Goal: Information Seeking & Learning: Learn about a topic

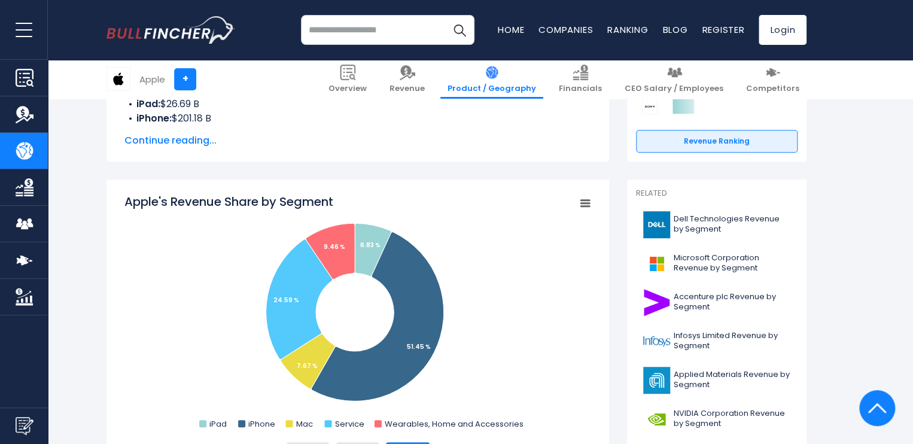
scroll to position [359, 0]
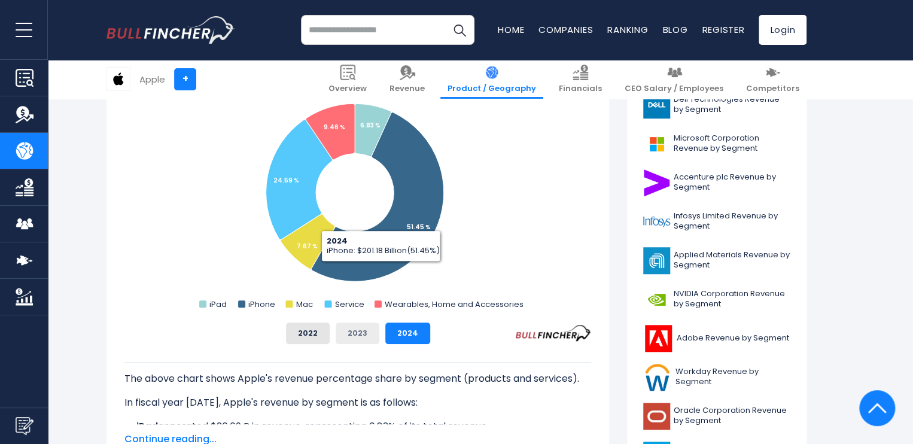
click at [368, 329] on button "2023" at bounding box center [358, 334] width 44 height 22
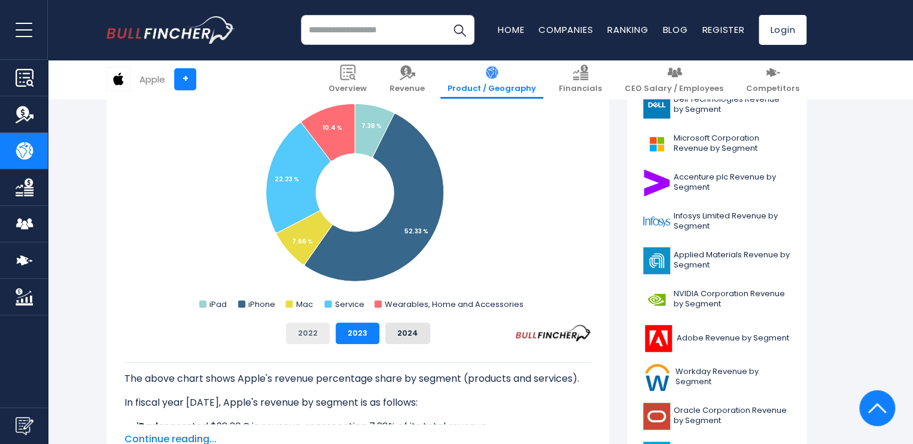
click at [330, 339] on button "2022" at bounding box center [308, 334] width 44 height 22
click at [361, 329] on button "2023" at bounding box center [358, 334] width 44 height 22
click at [409, 338] on button "2024" at bounding box center [407, 334] width 45 height 22
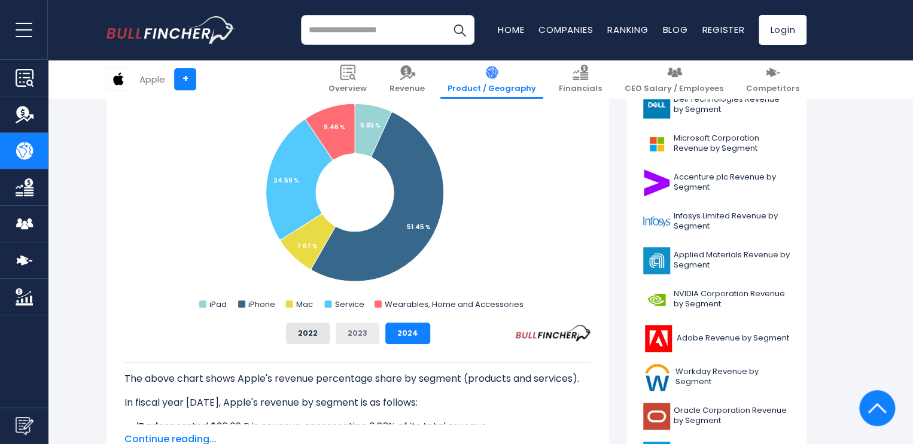
click at [349, 338] on button "2023" at bounding box center [358, 334] width 44 height 22
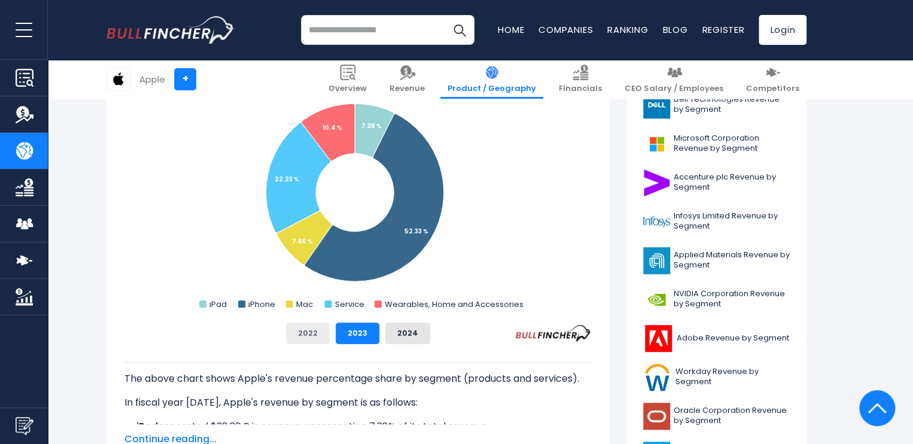
click at [328, 332] on button "2022" at bounding box center [308, 334] width 44 height 22
click at [337, 331] on button "2023" at bounding box center [358, 334] width 44 height 22
click at [364, 332] on button "2023" at bounding box center [358, 334] width 44 height 22
click at [390, 333] on button "2024" at bounding box center [407, 334] width 45 height 22
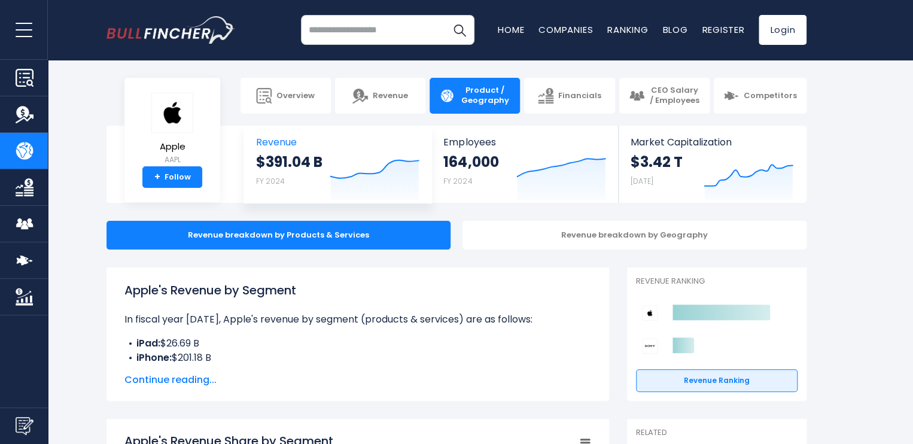
scroll to position [120, 0]
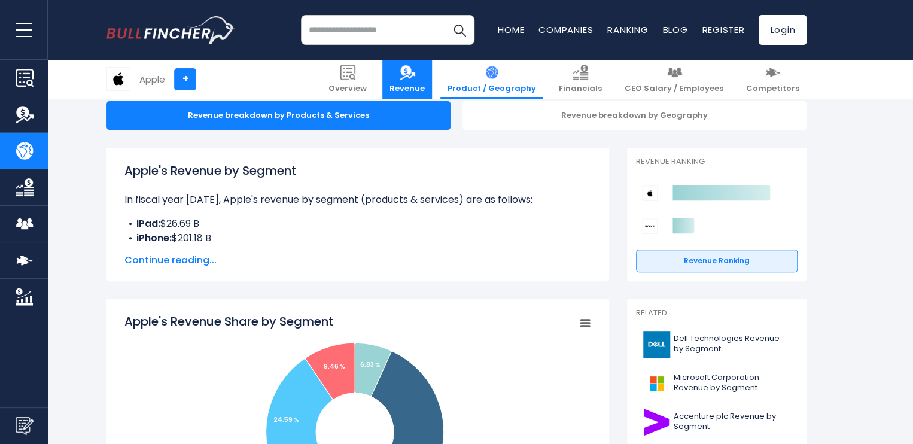
click at [425, 84] on span "Revenue" at bounding box center [407, 89] width 35 height 10
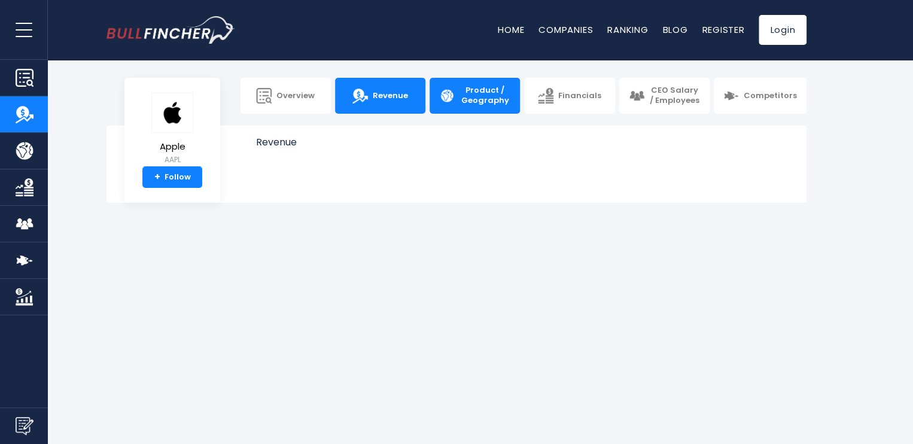
click at [498, 104] on span "Product / Geography" at bounding box center [485, 96] width 51 height 20
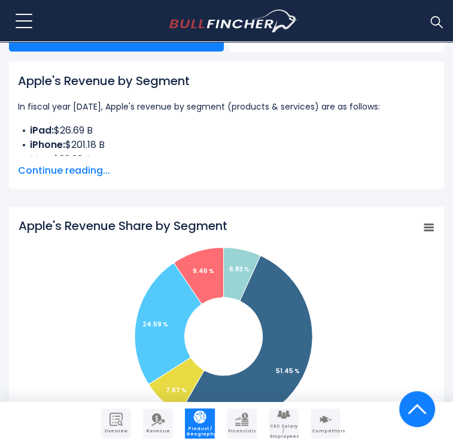
scroll to position [309, 0]
